Goal: Information Seeking & Learning: Learn about a topic

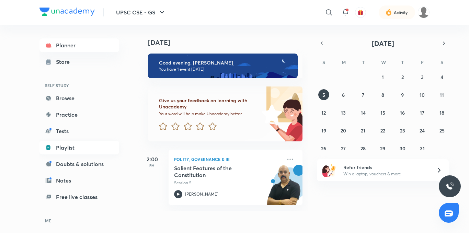
click at [98, 147] on link "Playlist" at bounding box center [80, 148] width 80 height 14
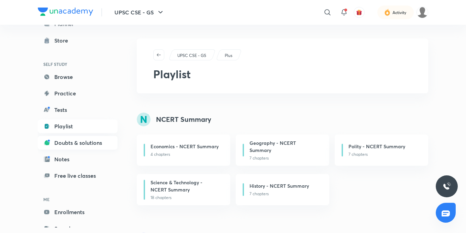
scroll to position [43, 0]
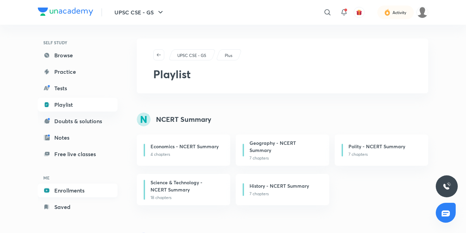
click at [80, 192] on link "Enrollments" at bounding box center [78, 191] width 80 height 14
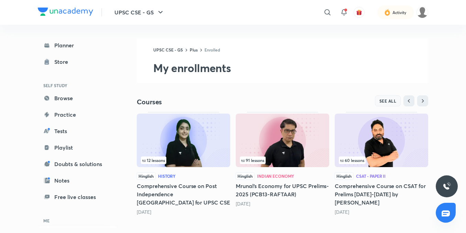
click at [380, 96] on button "SEE ALL" at bounding box center [388, 101] width 26 height 11
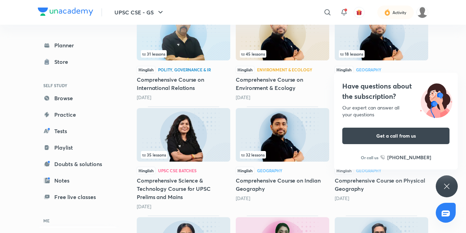
scroll to position [241, 0]
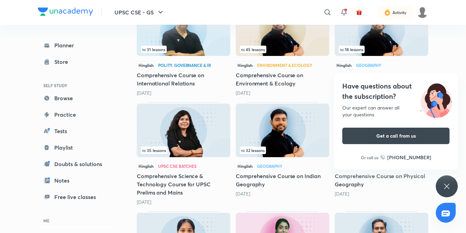
click at [439, 185] on div "Have questions about the subscription? Our expert can answer all your questions…" at bounding box center [447, 187] width 22 height 22
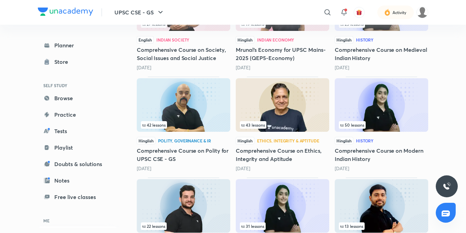
scroll to position [584, 0]
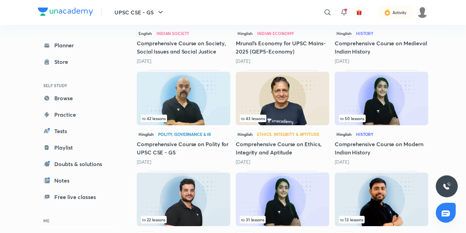
click at [198, 104] on img at bounding box center [183, 99] width 93 height 54
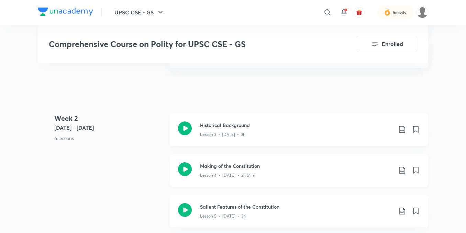
scroll to position [505, 0]
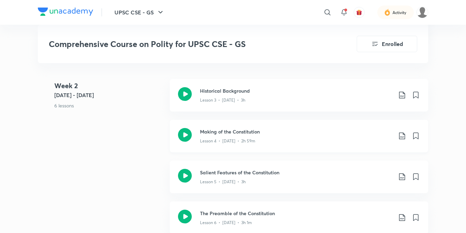
click at [185, 140] on icon at bounding box center [185, 135] width 14 height 14
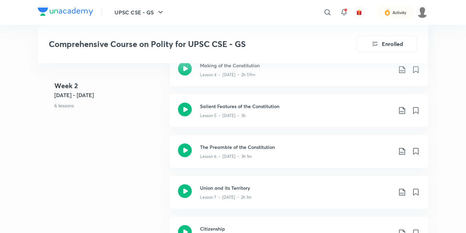
scroll to position [573, 0]
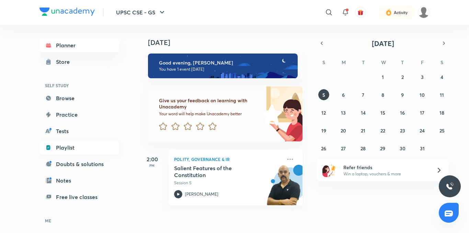
click at [76, 149] on link "Playlist" at bounding box center [80, 148] width 80 height 14
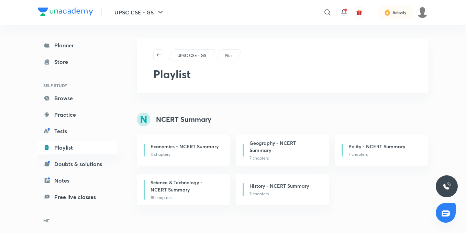
scroll to position [43, 0]
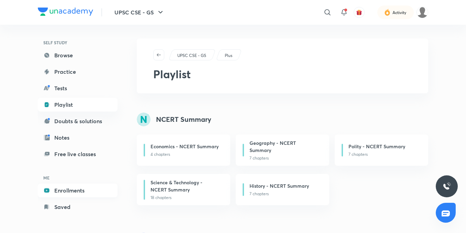
click at [69, 189] on link "Enrollments" at bounding box center [78, 191] width 80 height 14
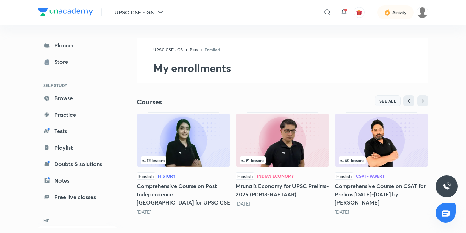
click at [396, 99] on span "SEE ALL" at bounding box center [387, 101] width 17 height 5
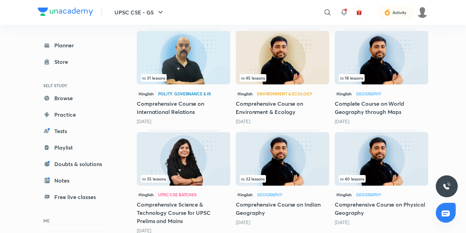
scroll to position [206, 0]
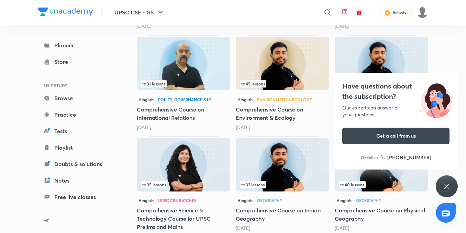
click at [446, 198] on div "UPSC CSE - GS ​ Activity Planner Store SELF STUDY Browse Practice Tests Playlis…" at bounding box center [233, 74] width 466 height 560
click at [446, 185] on icon at bounding box center [447, 186] width 8 height 8
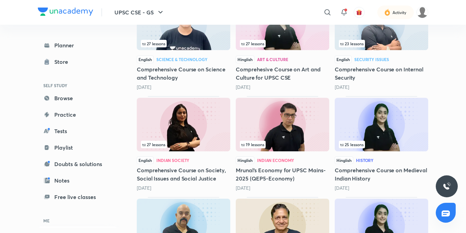
scroll to position [499, 0]
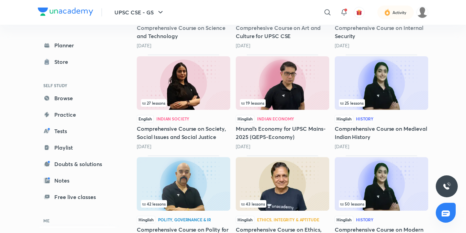
click at [180, 185] on img at bounding box center [183, 184] width 93 height 54
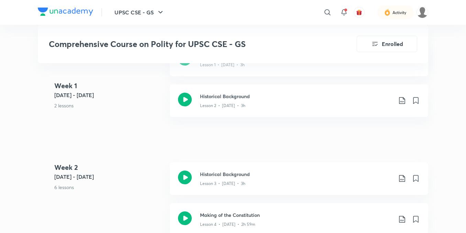
scroll to position [447, 0]
